Goal: Task Accomplishment & Management: Complete application form

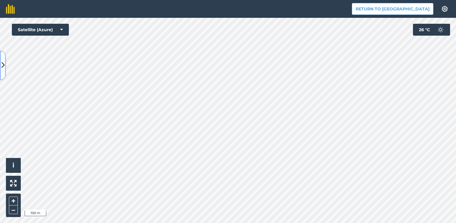
click at [3, 66] on icon at bounding box center [2, 65] width 3 height 10
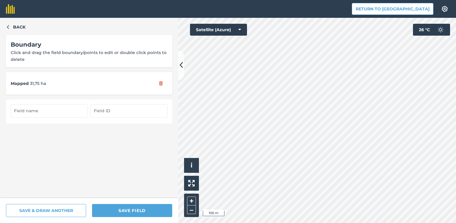
click at [34, 114] on input "text" at bounding box center [49, 110] width 77 height 13
type input "19/4"
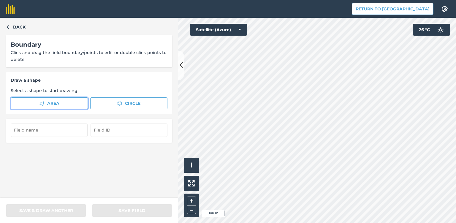
click at [68, 105] on button "Area" at bounding box center [49, 103] width 77 height 12
click at [183, 65] on button at bounding box center [181, 65] width 6 height 30
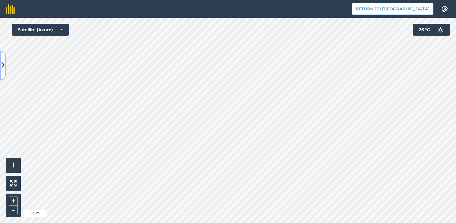
click at [3, 65] on icon at bounding box center [2, 65] width 3 height 10
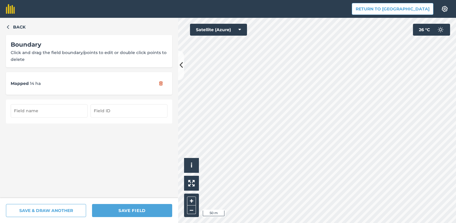
click at [50, 110] on input "text" at bounding box center [49, 110] width 77 height 13
type input "19/3"
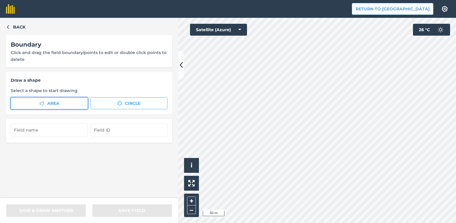
click at [48, 102] on span "Area" at bounding box center [53, 103] width 12 height 7
click at [181, 68] on icon at bounding box center [181, 65] width 3 height 10
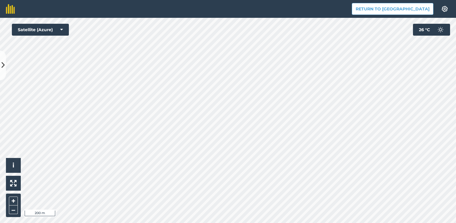
click at [150, 17] on div "Return to Agreena Settings Map printing is not available on our free plan Pleas…" at bounding box center [228, 111] width 456 height 223
click at [5, 67] on button at bounding box center [3, 65] width 6 height 30
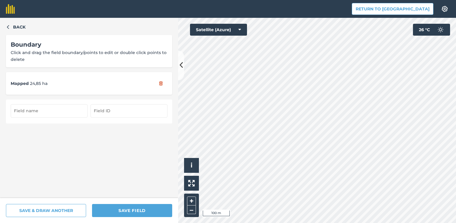
click at [30, 111] on input "text" at bounding box center [49, 110] width 77 height 13
type input "19/2"
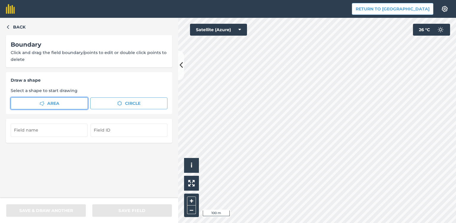
click at [32, 103] on button "Area" at bounding box center [49, 103] width 77 height 12
click at [181, 67] on icon at bounding box center [181, 65] width 3 height 10
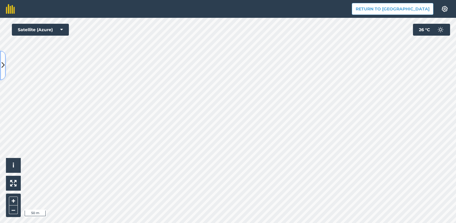
click at [4, 67] on icon at bounding box center [2, 65] width 3 height 10
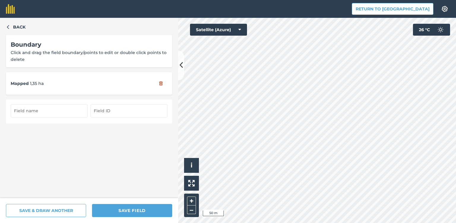
click at [29, 111] on input "text" at bounding box center [49, 110] width 77 height 13
type input "19"
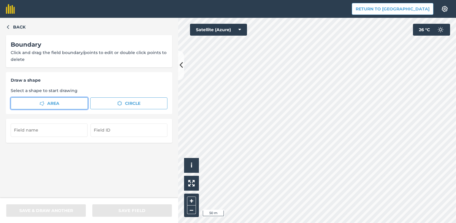
click at [56, 104] on span "Area" at bounding box center [53, 103] width 12 height 7
click at [183, 70] on button at bounding box center [181, 65] width 6 height 30
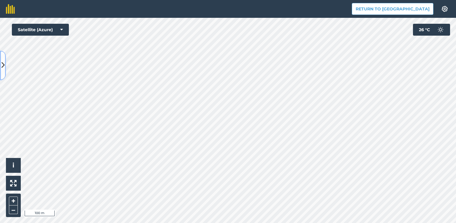
click at [4, 62] on icon at bounding box center [2, 65] width 3 height 10
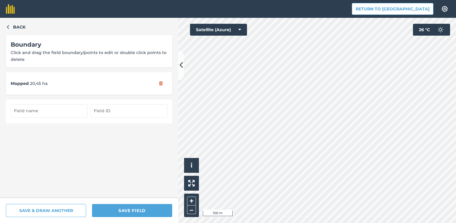
click at [26, 110] on input "text" at bounding box center [49, 110] width 77 height 13
type input "20/1"
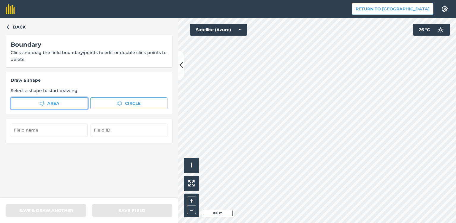
click at [47, 103] on span "Area" at bounding box center [53, 103] width 12 height 7
click at [181, 67] on icon at bounding box center [181, 65] width 3 height 10
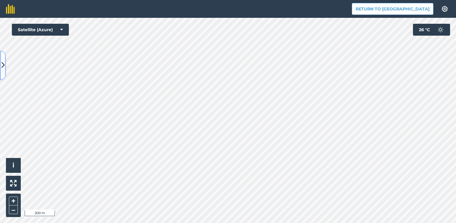
click at [3, 62] on icon at bounding box center [2, 65] width 3 height 10
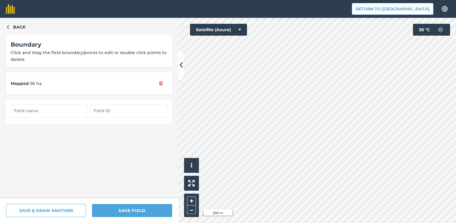
click at [24, 110] on input "text" at bounding box center [49, 110] width 77 height 13
type input "20/2"
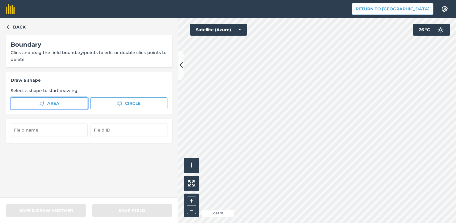
click at [38, 102] on button "Area" at bounding box center [49, 103] width 77 height 12
click at [180, 64] on icon at bounding box center [181, 65] width 3 height 10
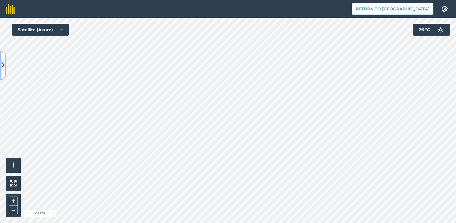
click at [3, 67] on icon at bounding box center [2, 65] width 3 height 10
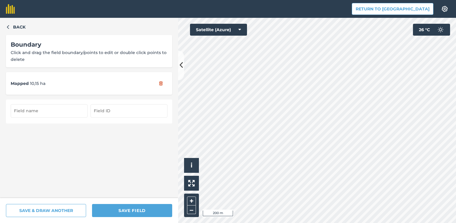
click at [37, 110] on input "text" at bounding box center [49, 110] width 77 height 13
type input "20/3"
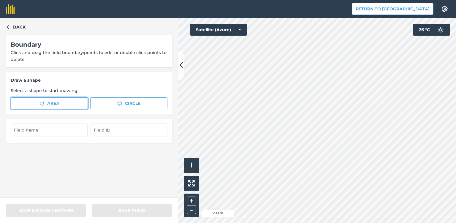
click at [48, 102] on span "Area" at bounding box center [53, 103] width 12 height 7
click at [180, 68] on icon at bounding box center [181, 65] width 3 height 10
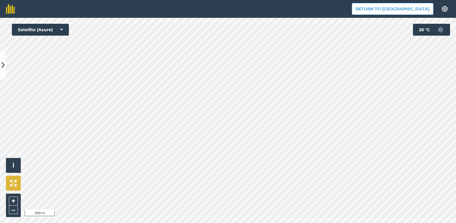
click at [19, 190] on div "Click to start drawing i © 2025 TomTom, Microsoft 200 m + – Satellite (Azure) 2…" at bounding box center [228, 120] width 456 height 205
click at [2, 60] on button at bounding box center [3, 65] width 6 height 30
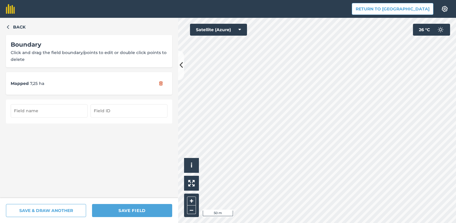
click at [33, 110] on input "text" at bounding box center [49, 110] width 77 height 13
type input "20/5"
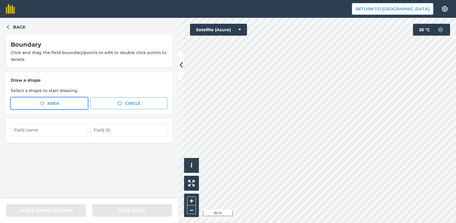
click at [53, 105] on span "Area" at bounding box center [53, 103] width 12 height 7
click at [180, 69] on icon at bounding box center [181, 65] width 3 height 10
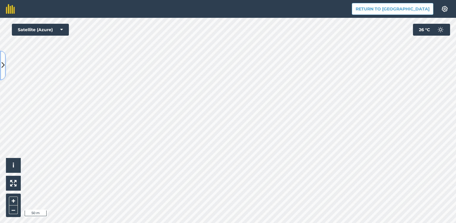
click at [3, 69] on icon at bounding box center [2, 65] width 3 height 10
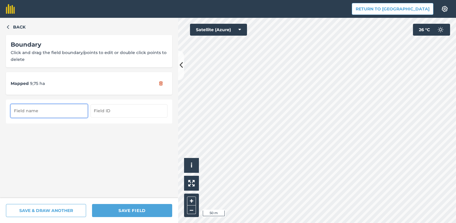
click at [45, 110] on input "text" at bounding box center [49, 110] width 77 height 13
type input "20/4"
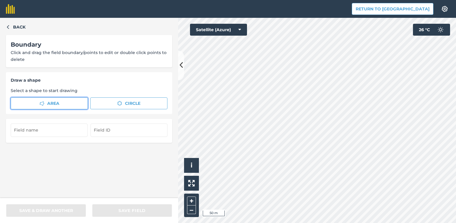
click at [50, 104] on span "Area" at bounding box center [53, 103] width 12 height 7
click at [178, 64] on button at bounding box center [181, 65] width 6 height 30
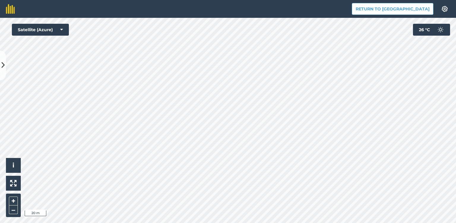
click at [150, 0] on html "Return to Agreena Settings Map printing is not available on our free plan Pleas…" at bounding box center [228, 111] width 456 height 223
click at [174, 223] on html "Return to Agreena Settings Map printing is not available on our free plan Pleas…" at bounding box center [228, 111] width 456 height 223
click at [253, 223] on html "Return to Agreena Settings Map printing is not available on our free plan Pleas…" at bounding box center [228, 111] width 456 height 223
click at [203, 223] on html "Return to Agreena Settings Map printing is not available on our free plan Pleas…" at bounding box center [228, 111] width 456 height 223
click at [3, 66] on icon at bounding box center [2, 65] width 3 height 10
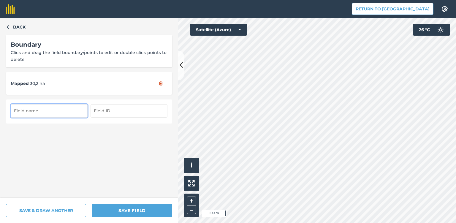
click at [39, 113] on input "text" at bounding box center [49, 110] width 77 height 13
type input "20/6"
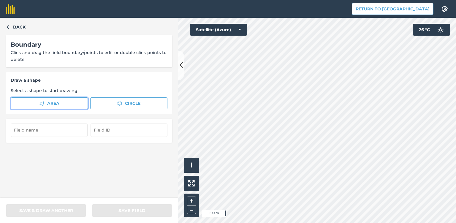
click at [44, 105] on icon "button" at bounding box center [41, 103] width 5 height 5
click at [181, 70] on icon at bounding box center [181, 65] width 3 height 10
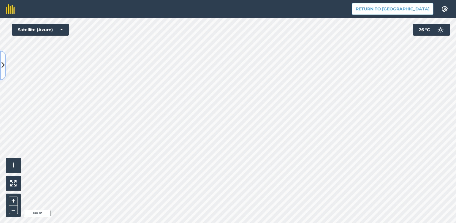
click at [2, 67] on icon at bounding box center [2, 65] width 3 height 10
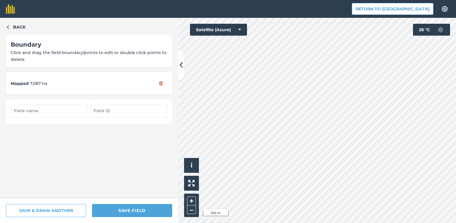
click at [53, 111] on input "text" at bounding box center [49, 110] width 77 height 13
type input "20/7"
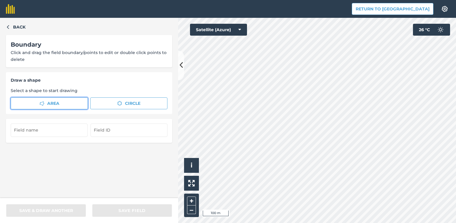
click at [42, 102] on icon "button" at bounding box center [41, 103] width 5 height 5
click at [180, 68] on icon at bounding box center [181, 65] width 3 height 10
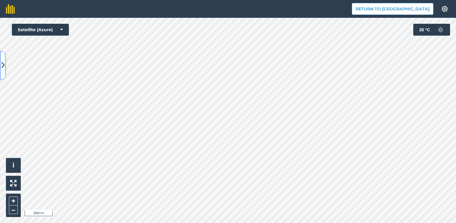
click at [3, 65] on icon at bounding box center [2, 65] width 3 height 10
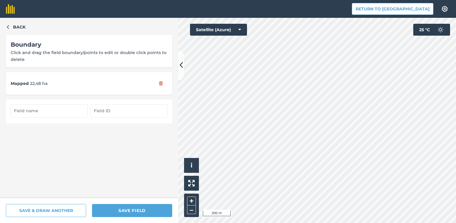
click at [66, 110] on input "text" at bounding box center [49, 110] width 77 height 13
type input "20/8"
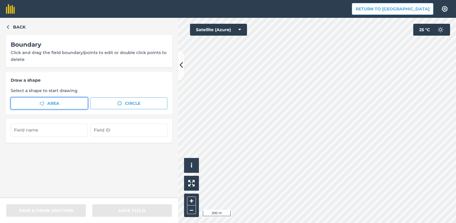
click at [40, 104] on icon "button" at bounding box center [41, 103] width 5 height 5
click at [179, 71] on button at bounding box center [181, 65] width 6 height 30
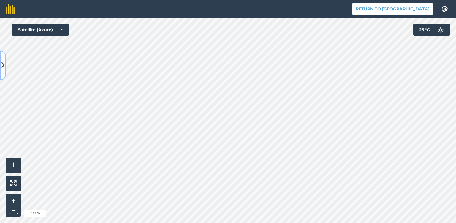
click at [3, 64] on icon at bounding box center [2, 65] width 3 height 10
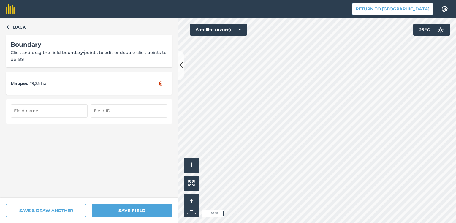
click at [52, 110] on input "text" at bounding box center [49, 110] width 77 height 13
type input "20/9"
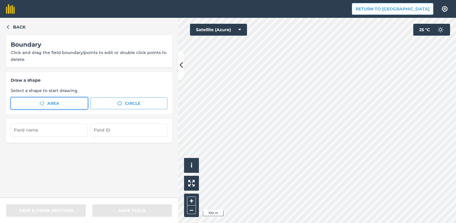
click at [59, 105] on span "Area" at bounding box center [53, 103] width 12 height 7
click at [179, 67] on button at bounding box center [181, 65] width 6 height 30
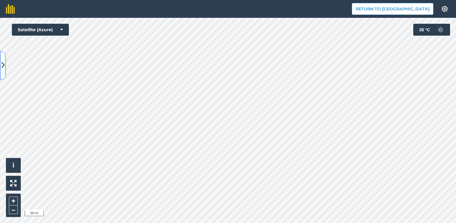
click at [2, 64] on icon at bounding box center [2, 65] width 3 height 10
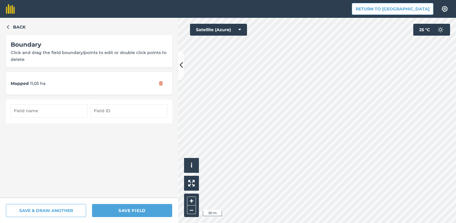
click at [50, 112] on input "text" at bounding box center [49, 110] width 77 height 13
type input "9/4"
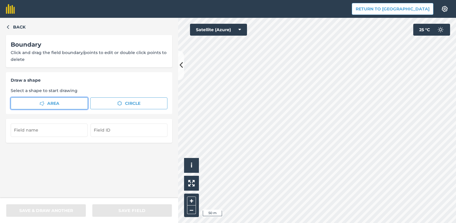
click at [56, 104] on span "Area" at bounding box center [53, 103] width 12 height 7
click at [180, 70] on icon at bounding box center [181, 65] width 3 height 10
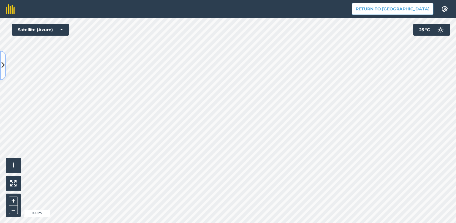
click at [2, 65] on icon at bounding box center [2, 65] width 3 height 10
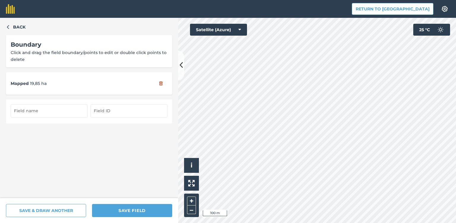
click at [45, 110] on input "text" at bounding box center [49, 110] width 77 height 13
type input "9/3"
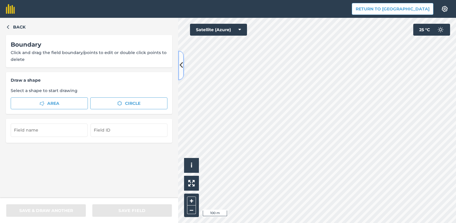
click at [180, 66] on icon at bounding box center [181, 65] width 3 height 10
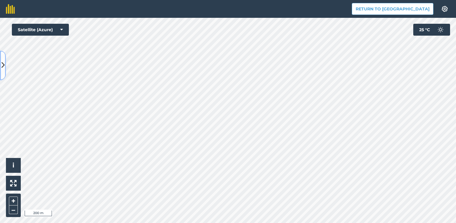
click at [3, 71] on button at bounding box center [3, 65] width 6 height 30
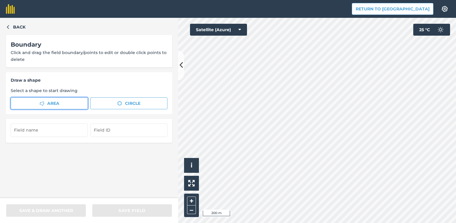
click at [43, 102] on icon "button" at bounding box center [41, 103] width 5 height 5
click at [56, 106] on span "Area" at bounding box center [53, 103] width 12 height 7
click at [179, 72] on button at bounding box center [181, 65] width 6 height 30
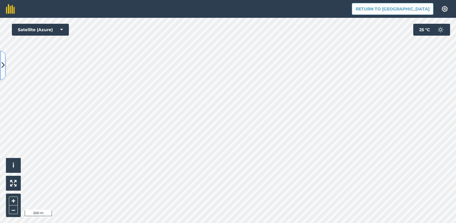
click at [2, 66] on icon at bounding box center [2, 65] width 3 height 10
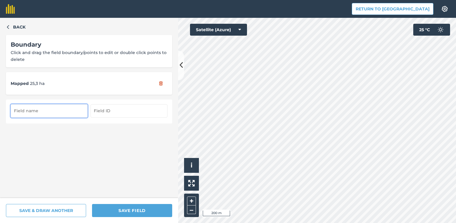
click at [35, 112] on input "text" at bounding box center [49, 110] width 77 height 13
type input "9/2"
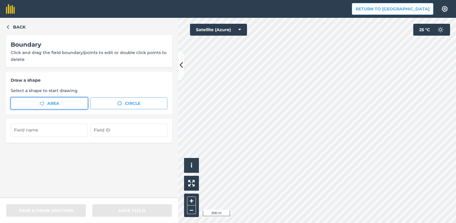
click at [55, 102] on span "Area" at bounding box center [53, 103] width 12 height 7
click at [180, 67] on icon at bounding box center [181, 65] width 3 height 10
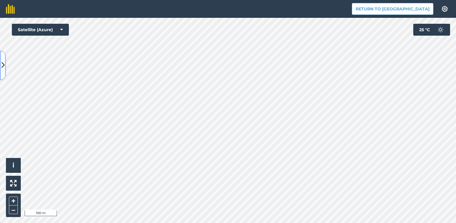
click at [3, 67] on icon at bounding box center [2, 65] width 3 height 10
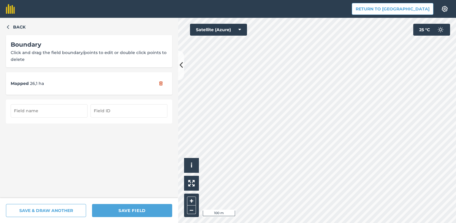
click at [47, 113] on input "text" at bounding box center [49, 110] width 77 height 13
type input "9/1"
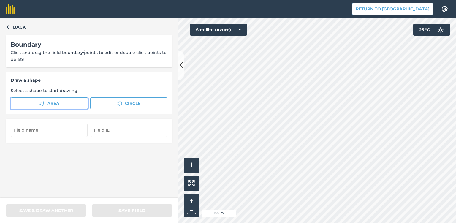
click at [49, 102] on span "Area" at bounding box center [53, 103] width 12 height 7
click at [180, 73] on button at bounding box center [181, 65] width 6 height 30
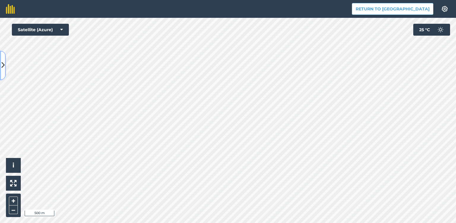
click at [1, 70] on icon at bounding box center [2, 65] width 3 height 10
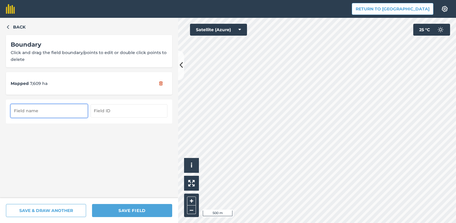
click at [46, 111] on input "text" at bounding box center [49, 110] width 77 height 13
type input "9/5"
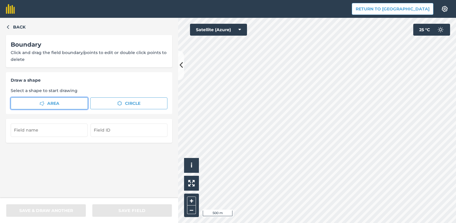
click at [40, 103] on icon "button" at bounding box center [41, 103] width 5 height 4
click at [179, 67] on button at bounding box center [181, 65] width 6 height 30
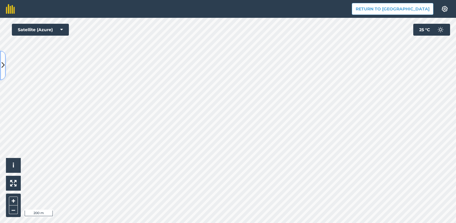
click at [2, 61] on icon at bounding box center [2, 65] width 3 height 10
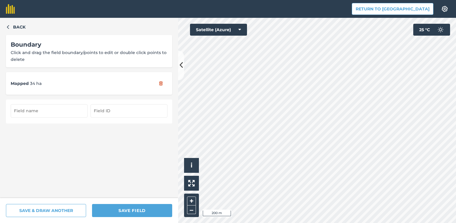
click at [56, 113] on input "text" at bounding box center [49, 110] width 77 height 13
type input "9/6"
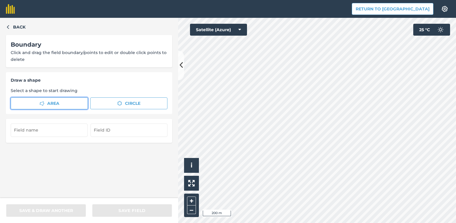
click at [52, 105] on span "Area" at bounding box center [53, 103] width 12 height 7
click at [180, 65] on icon at bounding box center [181, 65] width 3 height 10
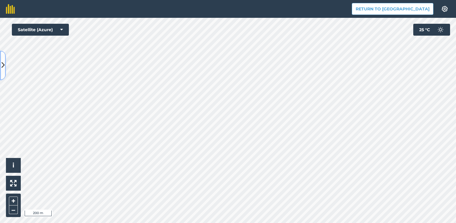
click at [1, 64] on icon at bounding box center [2, 65] width 3 height 10
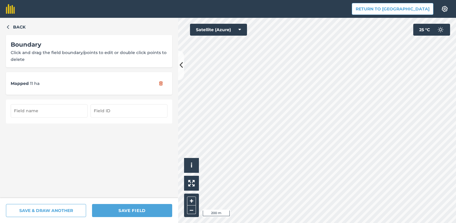
click at [28, 111] on input "text" at bounding box center [49, 110] width 77 height 13
type input "1л"
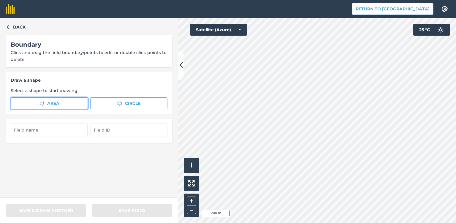
click at [45, 102] on button "Area" at bounding box center [49, 103] width 77 height 12
click at [180, 68] on icon at bounding box center [181, 65] width 3 height 10
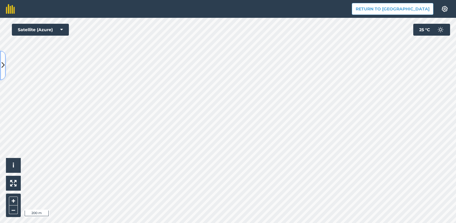
click at [2, 68] on icon at bounding box center [2, 65] width 3 height 10
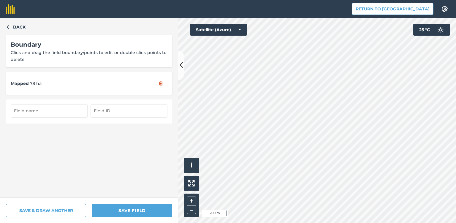
click at [33, 110] on input "text" at bounding box center [49, 110] width 77 height 13
type input "4л"
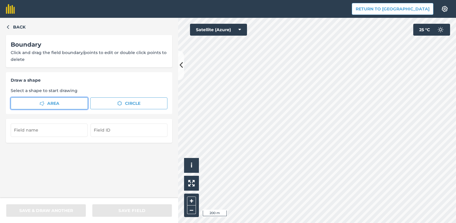
click at [59, 106] on span "Area" at bounding box center [53, 103] width 12 height 7
click at [180, 69] on icon at bounding box center [181, 65] width 3 height 10
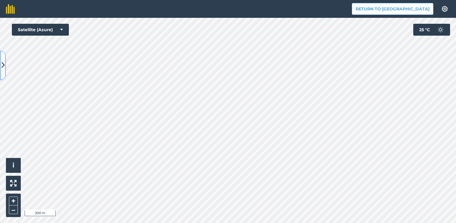
click at [1, 67] on icon at bounding box center [2, 65] width 3 height 10
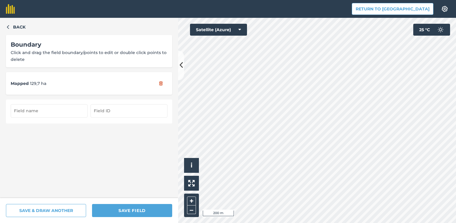
click at [25, 112] on input "text" at bounding box center [49, 110] width 77 height 13
type input "3л"
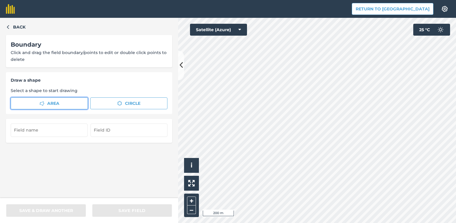
click at [44, 103] on button "Area" at bounding box center [49, 103] width 77 height 12
click at [181, 68] on icon at bounding box center [181, 65] width 3 height 10
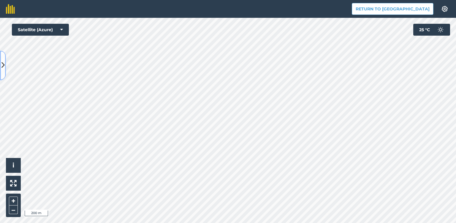
click at [1, 64] on button at bounding box center [3, 65] width 6 height 30
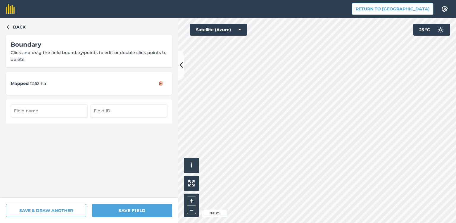
click at [39, 111] on input "text" at bounding box center [49, 110] width 77 height 13
type input "5л/2"
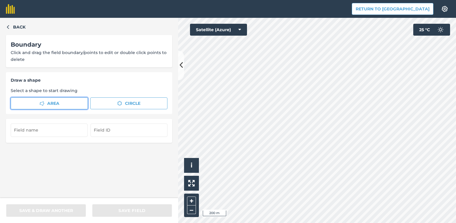
click at [37, 105] on button "Area" at bounding box center [49, 103] width 77 height 12
click at [179, 70] on button at bounding box center [181, 65] width 6 height 30
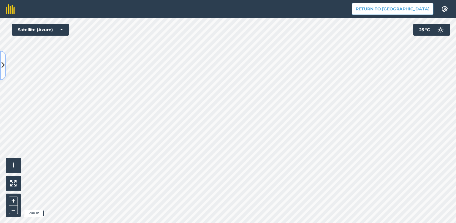
click at [3, 67] on icon at bounding box center [2, 65] width 3 height 10
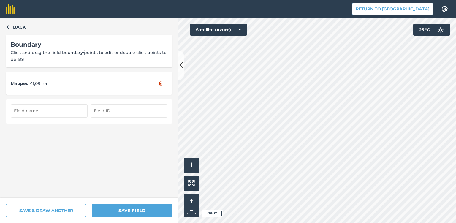
click at [23, 106] on input "text" at bounding box center [49, 110] width 77 height 13
type input "5л/1"
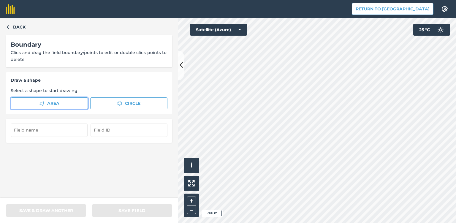
click at [38, 104] on button "Area" at bounding box center [49, 103] width 77 height 12
click at [180, 68] on icon at bounding box center [181, 65] width 3 height 10
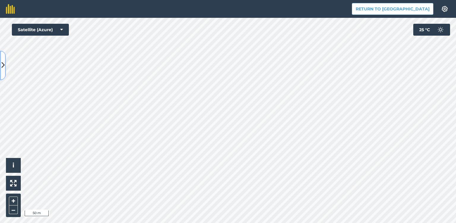
click at [2, 66] on icon at bounding box center [2, 65] width 3 height 10
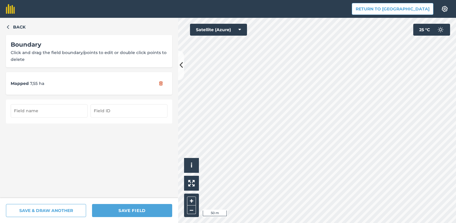
click at [48, 111] on input "text" at bounding box center [49, 110] width 77 height 13
type input "5л/3"
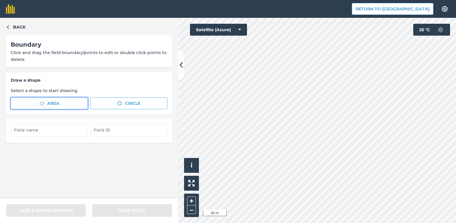
click at [42, 102] on icon "button" at bounding box center [41, 103] width 5 height 5
click at [179, 71] on button at bounding box center [181, 65] width 6 height 30
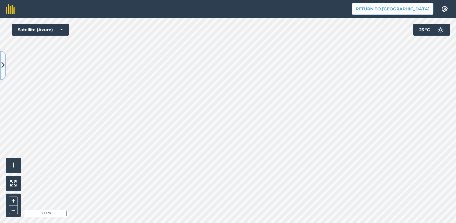
click at [0, 65] on button at bounding box center [3, 65] width 6 height 30
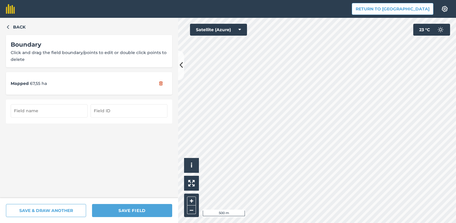
click at [35, 111] on input "text" at bounding box center [49, 110] width 77 height 13
type input "6л/1"
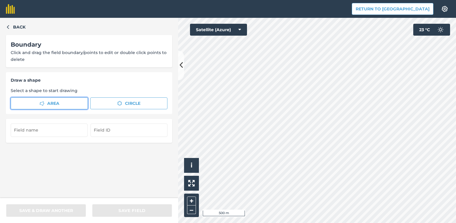
click at [47, 105] on span "Area" at bounding box center [53, 103] width 12 height 7
click at [180, 69] on icon at bounding box center [181, 65] width 3 height 10
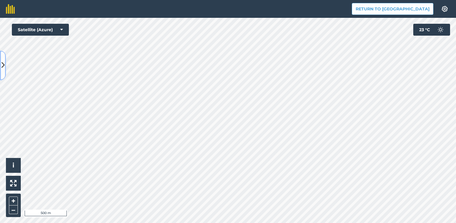
click at [4, 67] on icon at bounding box center [2, 65] width 3 height 10
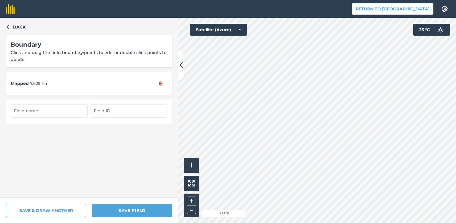
click at [49, 113] on input "text" at bounding box center [49, 110] width 77 height 13
type input "6л/2"
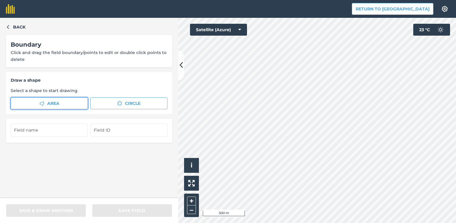
click at [37, 103] on button "Area" at bounding box center [49, 103] width 77 height 12
click at [181, 69] on icon at bounding box center [181, 65] width 3 height 10
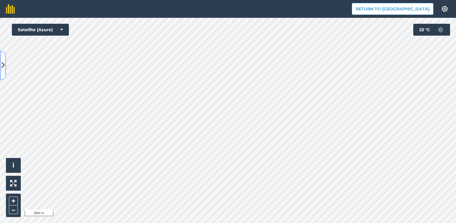
click at [1, 66] on icon at bounding box center [2, 65] width 3 height 10
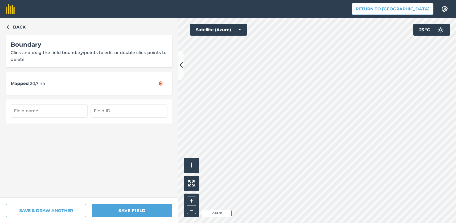
click at [30, 110] on input "text" at bounding box center [49, 110] width 77 height 13
type input "6л/3"
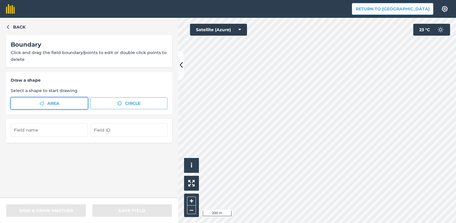
click at [58, 104] on span "Area" at bounding box center [53, 103] width 12 height 7
click at [179, 67] on button at bounding box center [181, 65] width 6 height 30
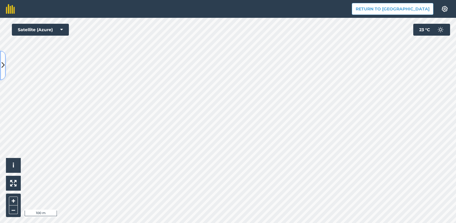
click at [2, 66] on icon at bounding box center [2, 65] width 3 height 10
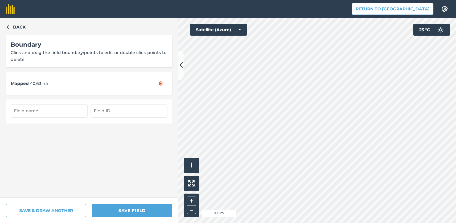
click at [48, 112] on input "text" at bounding box center [49, 110] width 77 height 13
type input "2л/2"
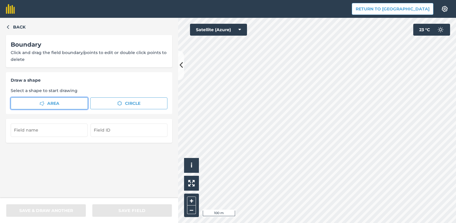
click at [44, 102] on button "Area" at bounding box center [49, 103] width 77 height 12
click at [180, 67] on icon at bounding box center [181, 65] width 3 height 10
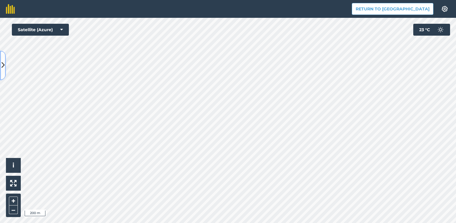
click at [1, 66] on icon at bounding box center [2, 65] width 3 height 10
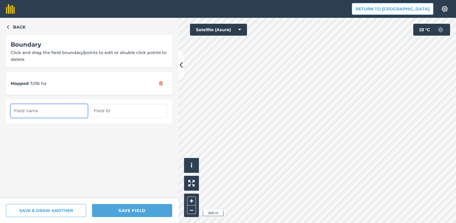
click at [44, 113] on input "text" at bounding box center [49, 110] width 77 height 13
type input "2л/1"
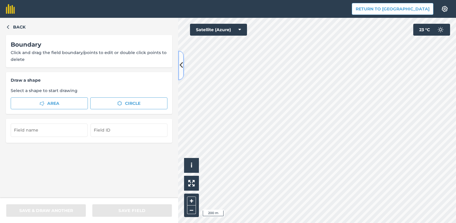
click at [181, 71] on button at bounding box center [181, 65] width 6 height 30
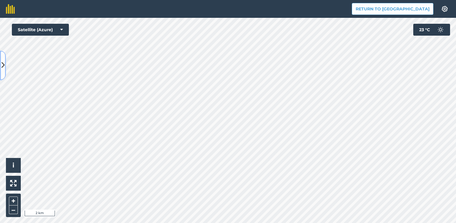
click at [3, 69] on icon at bounding box center [2, 65] width 3 height 10
